Goal: Task Accomplishment & Management: Use online tool/utility

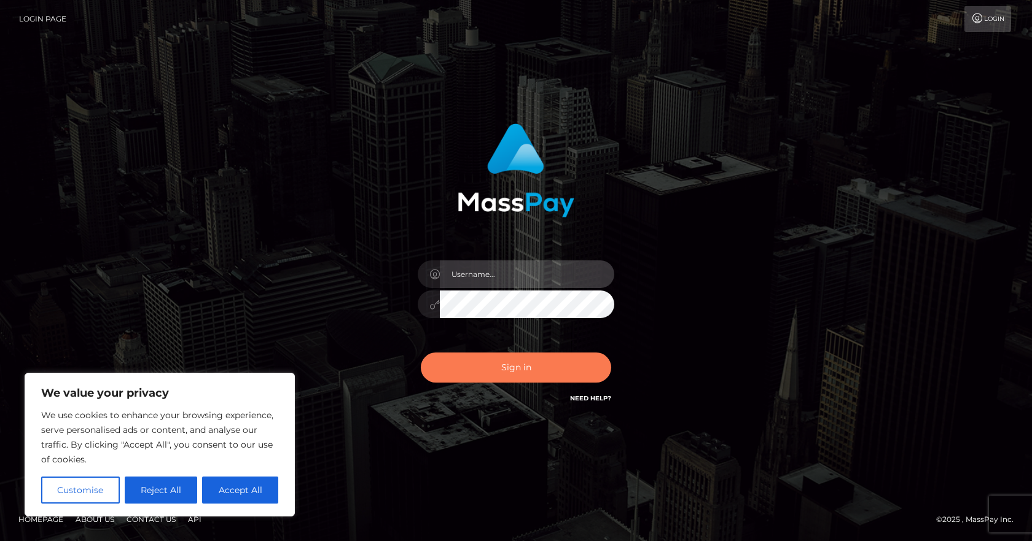
type input "[PERSON_NAME].B2Spin"
click at [496, 361] on button "Sign in" at bounding box center [516, 368] width 190 height 30
type input "[PERSON_NAME].B2Spin"
click at [518, 380] on button "Sign in" at bounding box center [516, 368] width 190 height 30
type input "[PERSON_NAME].B2Spin"
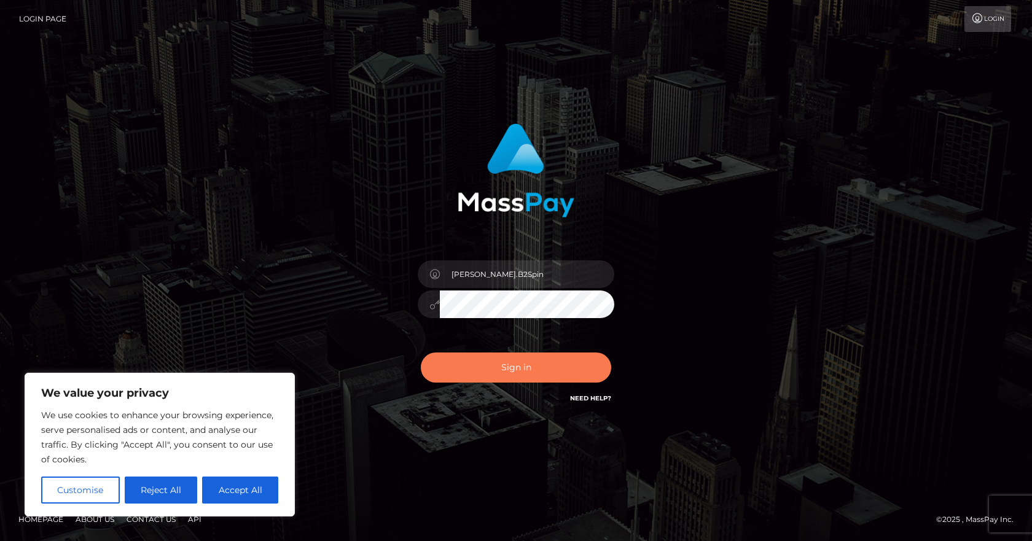
click at [523, 366] on button "Sign in" at bounding box center [516, 368] width 190 height 30
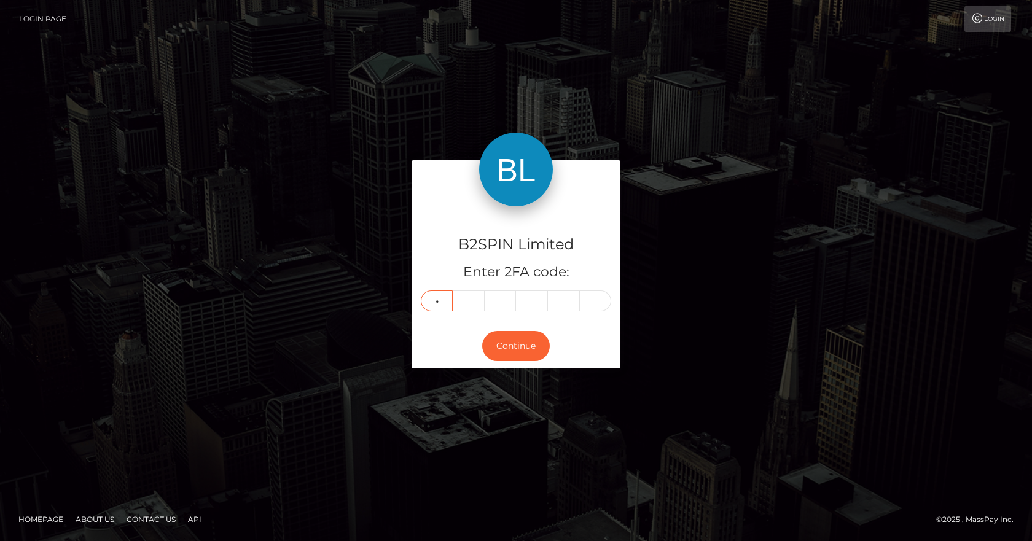
type input "1"
type input "0"
type input "8"
type input "3"
type input "7"
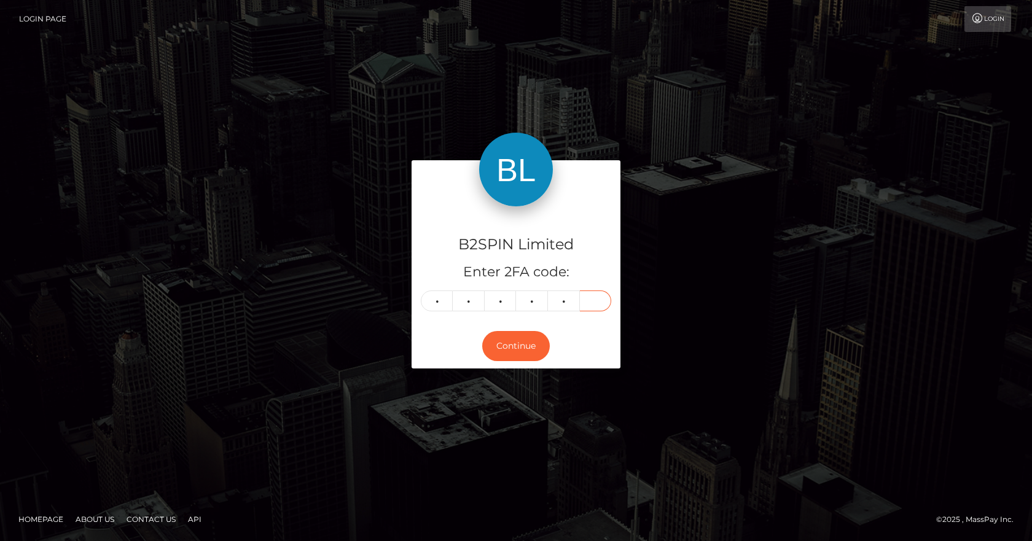
type input "1"
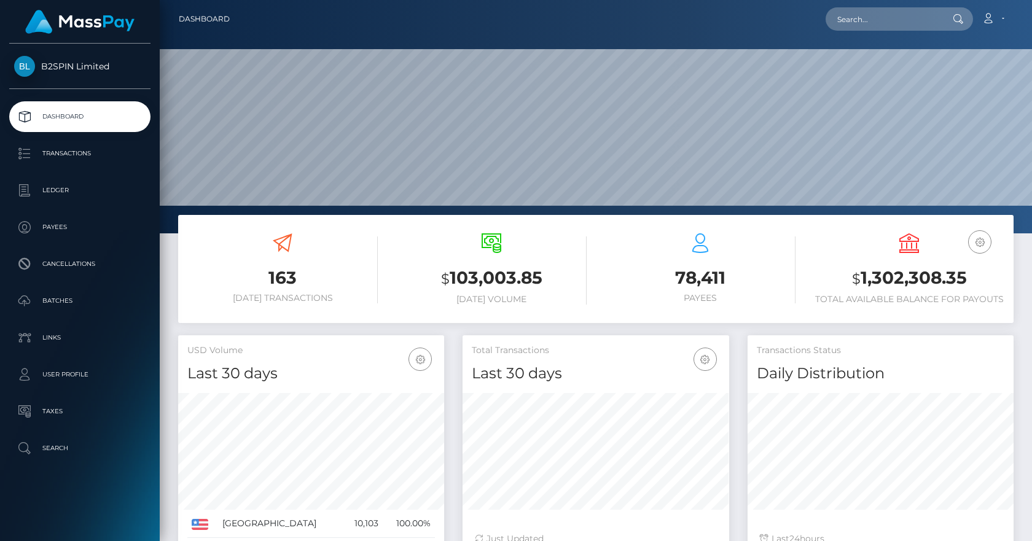
scroll to position [218, 267]
click at [66, 163] on p "Transactions" at bounding box center [79, 153] width 131 height 18
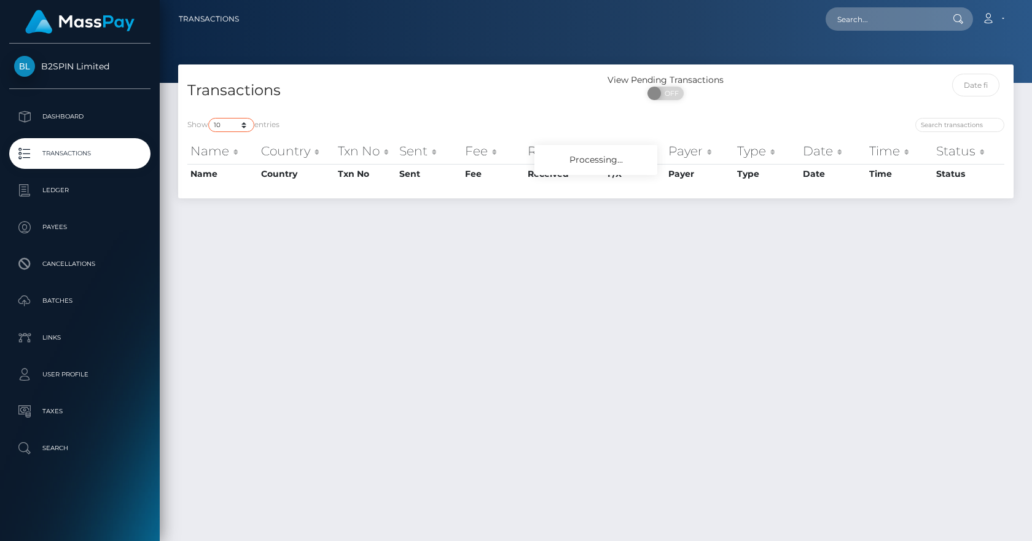
click at [238, 122] on select "10 25 50 100 250 500 1,000 3,500" at bounding box center [231, 125] width 46 height 14
select select "3500"
click at [210, 118] on select "10 25 50 100 250 500 1,000 3,500" at bounding box center [231, 125] width 46 height 14
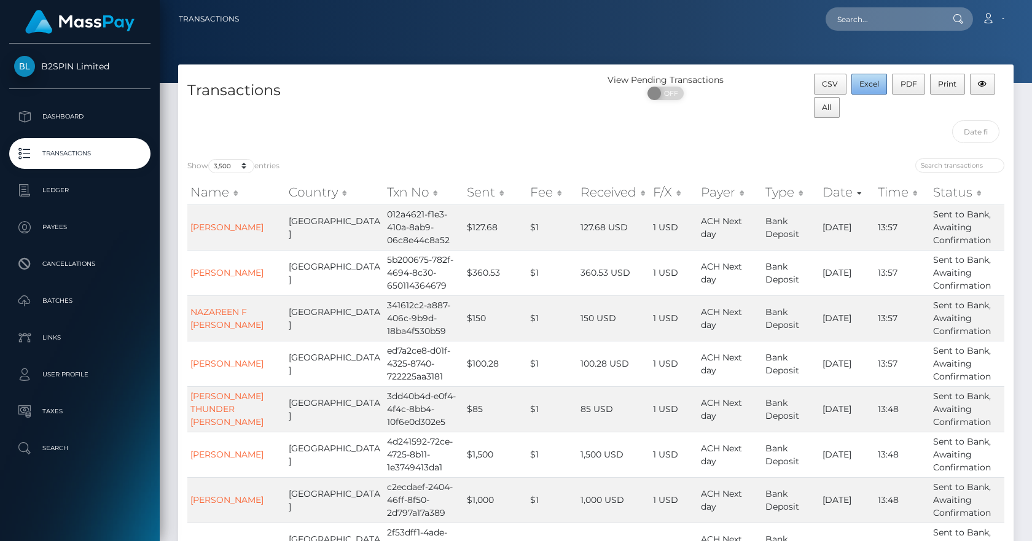
click at [866, 79] on span "Excel" at bounding box center [870, 83] width 20 height 9
